Goal: Transaction & Acquisition: Purchase product/service

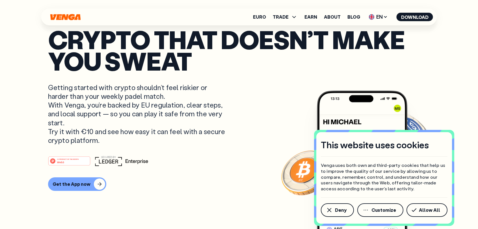
click at [426, 209] on span "Allow All" at bounding box center [429, 210] width 21 height 5
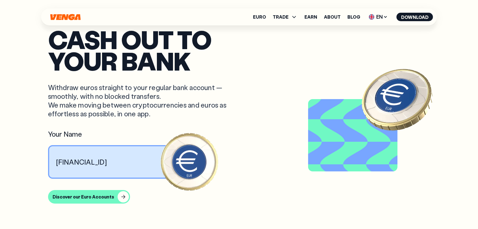
scroll to position [416, 0]
click at [128, 47] on p "Cash out to your bank" at bounding box center [239, 50] width 382 height 43
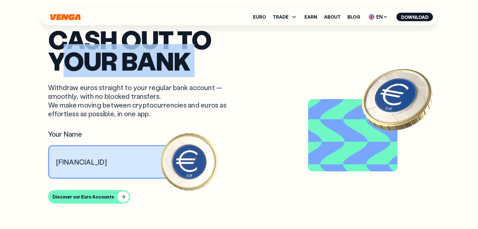
click at [128, 47] on p "Cash out to your bank" at bounding box center [239, 50] width 382 height 43
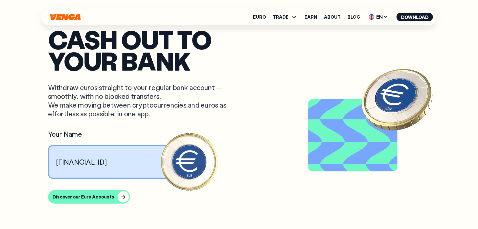
drag, startPoint x: 226, startPoint y: 94, endPoint x: 217, endPoint y: 92, distance: 9.7
click at [226, 94] on p "Withdraw euros straight to your regular bank account — smoothly, with no blocke…" at bounding box center [137, 100] width 179 height 35
click at [257, 100] on article "Cash out to your bank Withdraw euros straight to your regular bank account — sm…" at bounding box center [239, 126] width 382 height 195
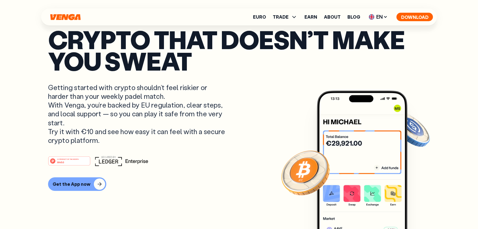
scroll to position [0, 0]
click at [280, 17] on span "TRADE" at bounding box center [281, 17] width 16 height 5
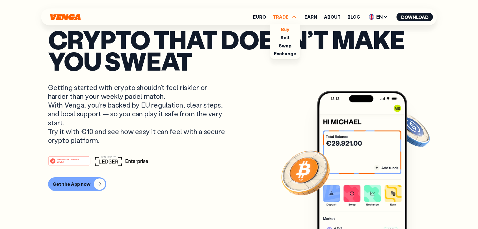
click at [285, 29] on link "Buy" at bounding box center [285, 29] width 8 height 6
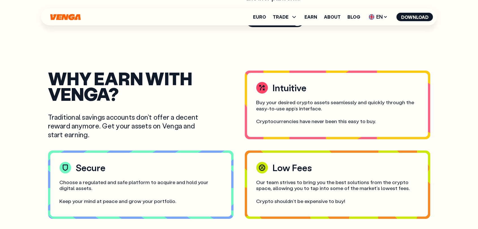
scroll to position [359, 0]
